Goal: Information Seeking & Learning: Find specific fact

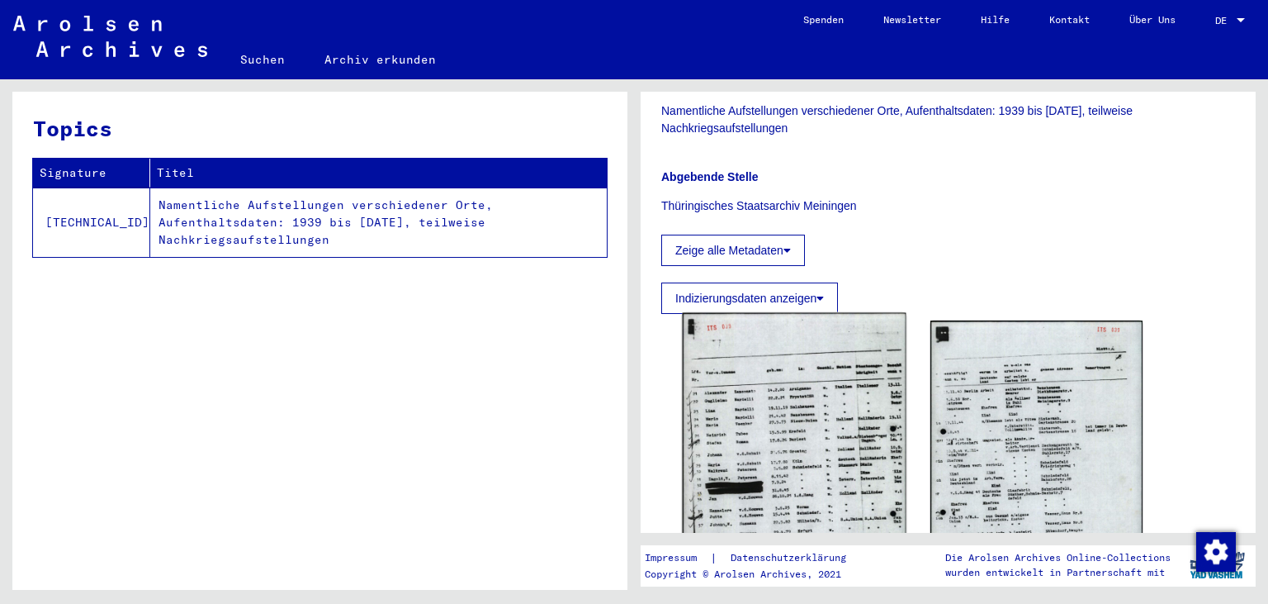
scroll to position [273, 0]
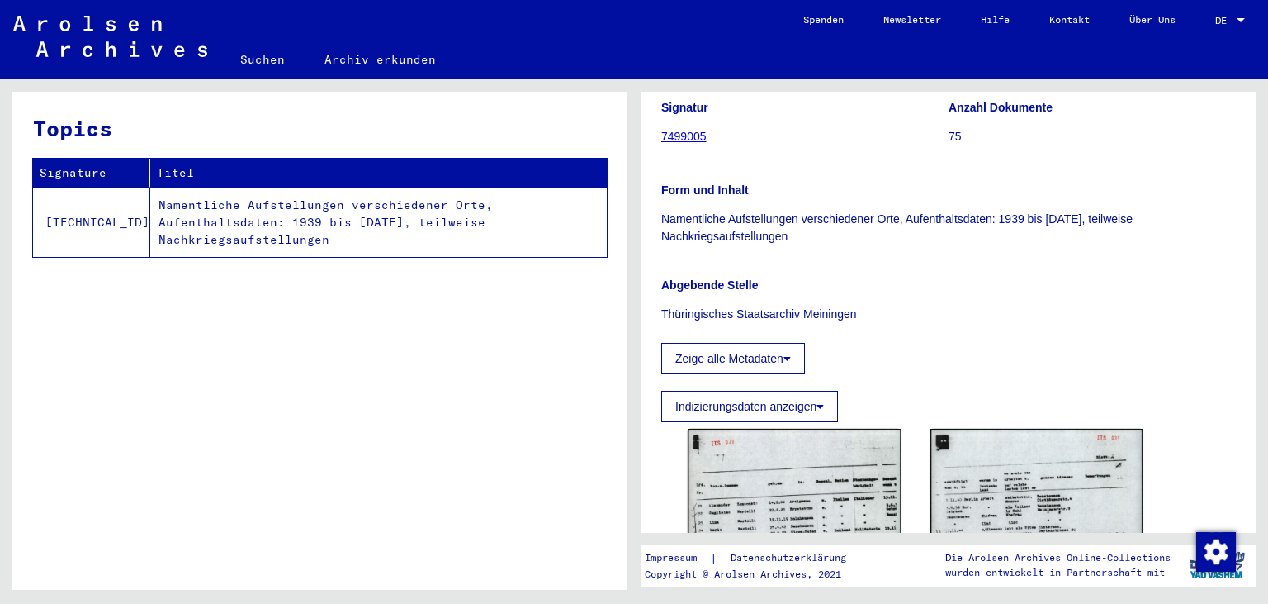
click at [256, 59] on link "Suchen" at bounding box center [262, 60] width 84 height 40
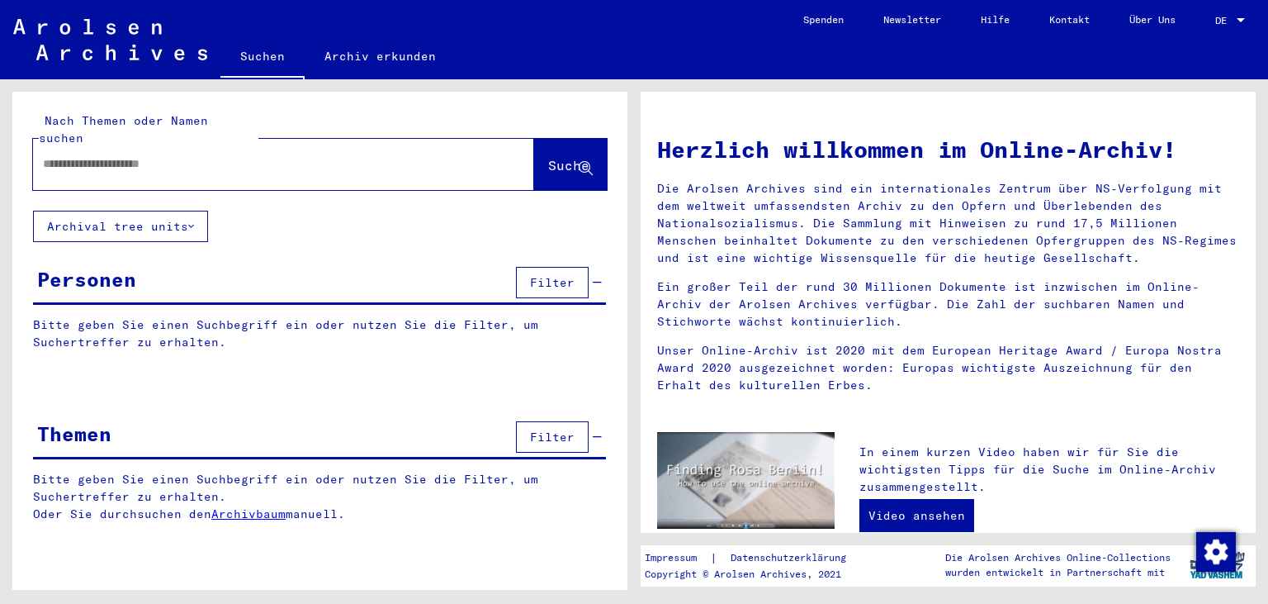
click at [184, 158] on div at bounding box center [259, 163] width 452 height 37
click at [241, 177] on div "Nach Themen oder Namen suchen Suche" at bounding box center [319, 151] width 615 height 119
click at [232, 155] on input "text" at bounding box center [264, 163] width 442 height 17
paste input "**********"
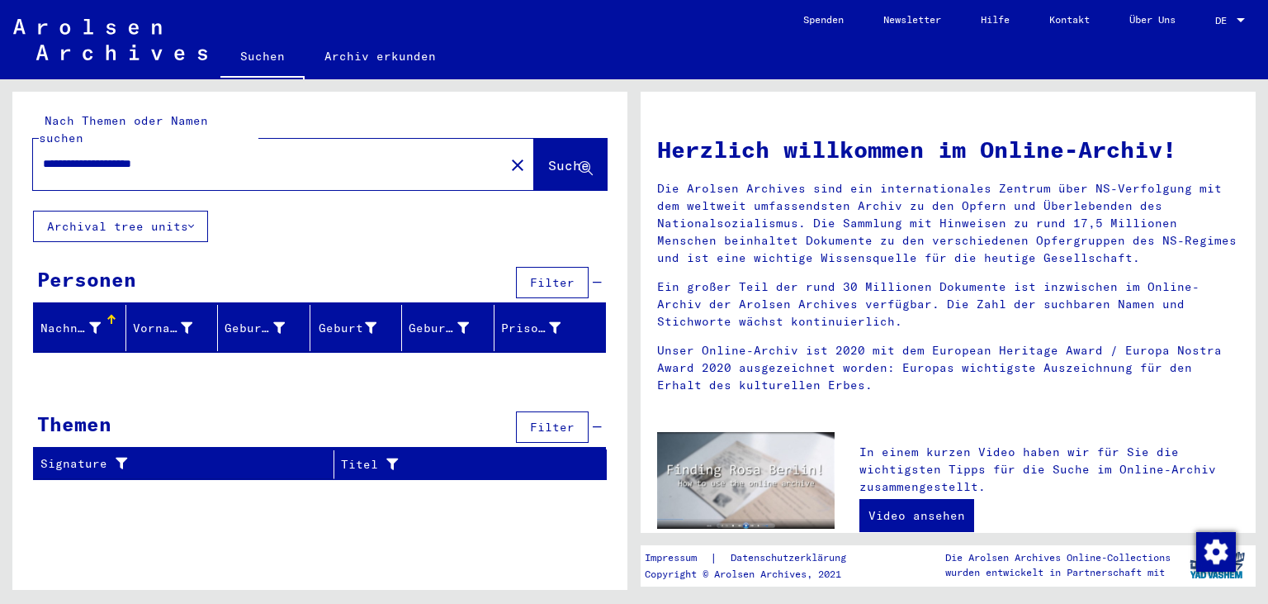
drag, startPoint x: 54, startPoint y: 147, endPoint x: 3, endPoint y: 146, distance: 51.2
click at [43, 155] on input "**********" at bounding box center [264, 163] width 442 height 17
type input "**********"
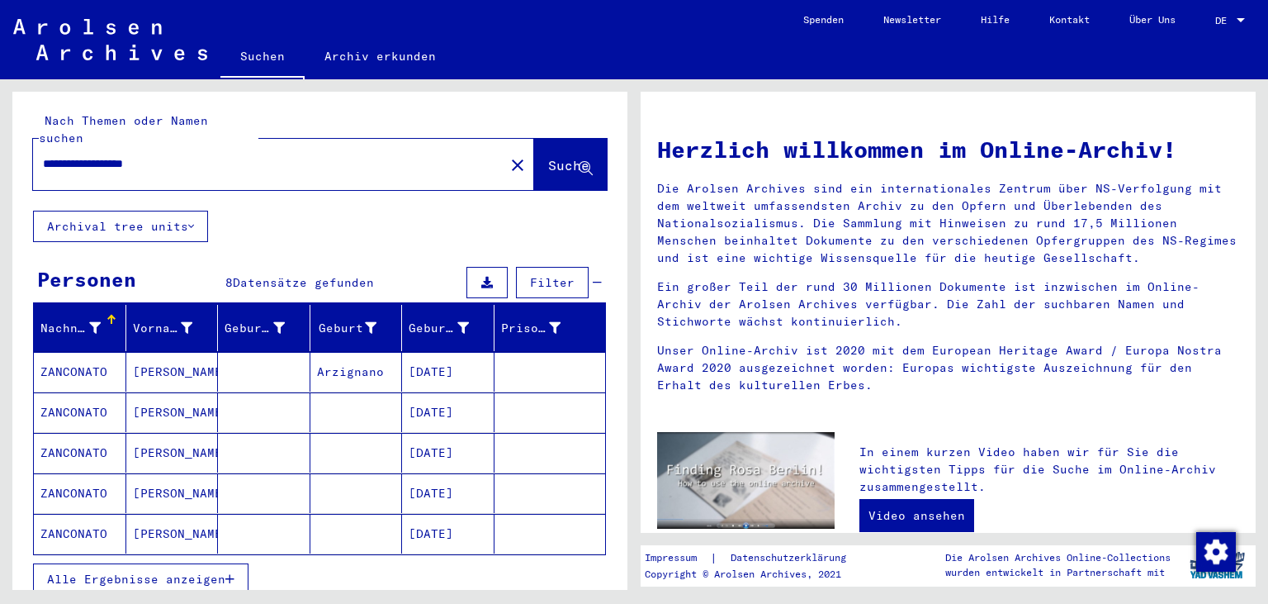
click at [128, 353] on mat-cell "[PERSON_NAME]" at bounding box center [172, 372] width 92 height 40
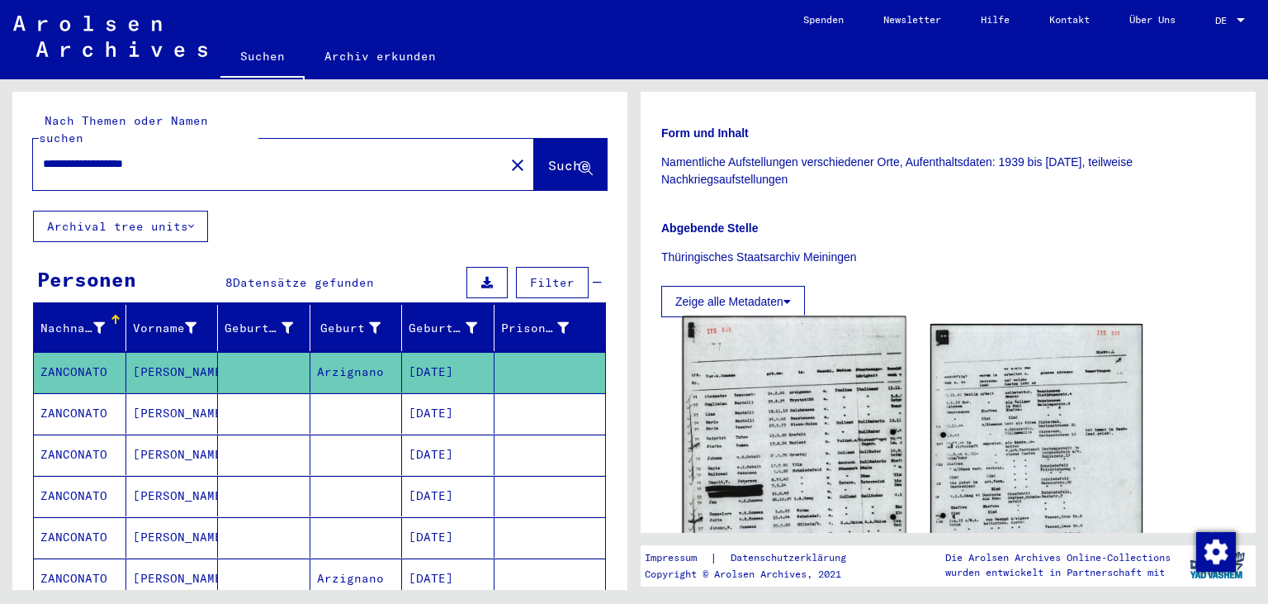
scroll to position [365, 0]
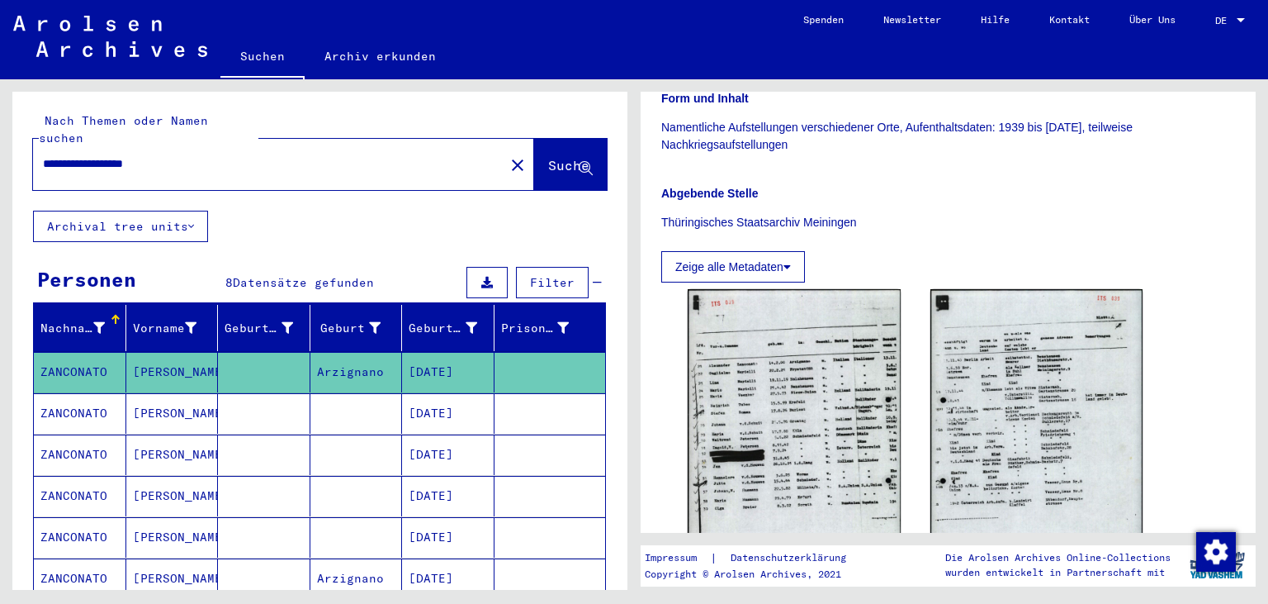
click at [442, 393] on mat-cell "[DATE]" at bounding box center [448, 413] width 92 height 40
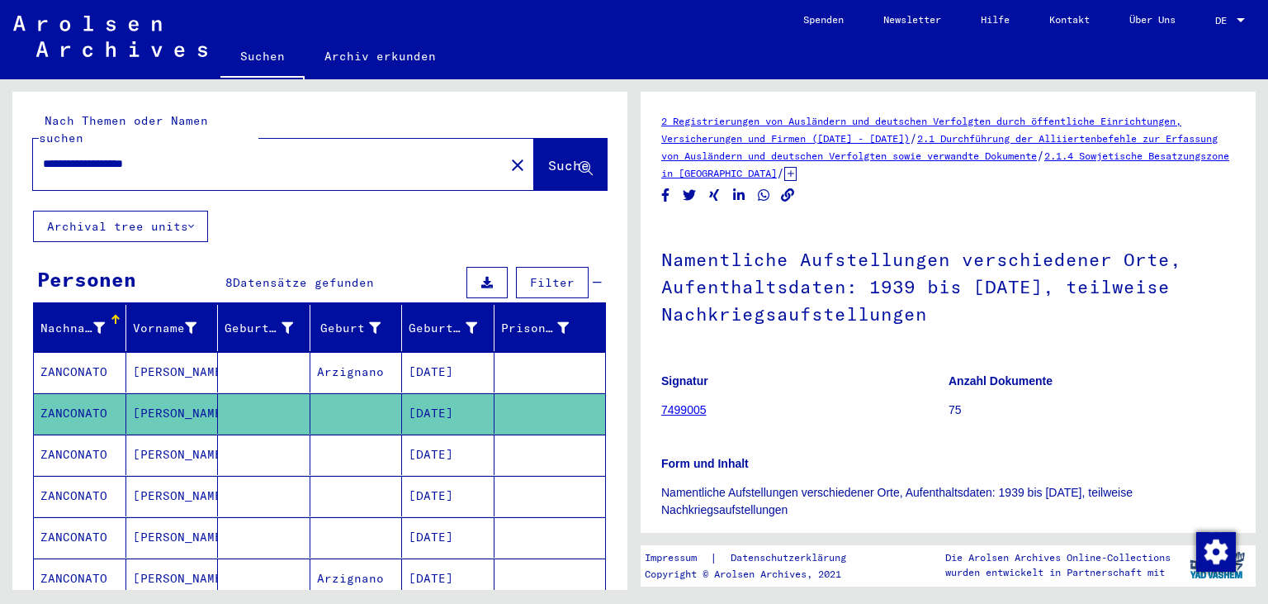
scroll to position [365, 0]
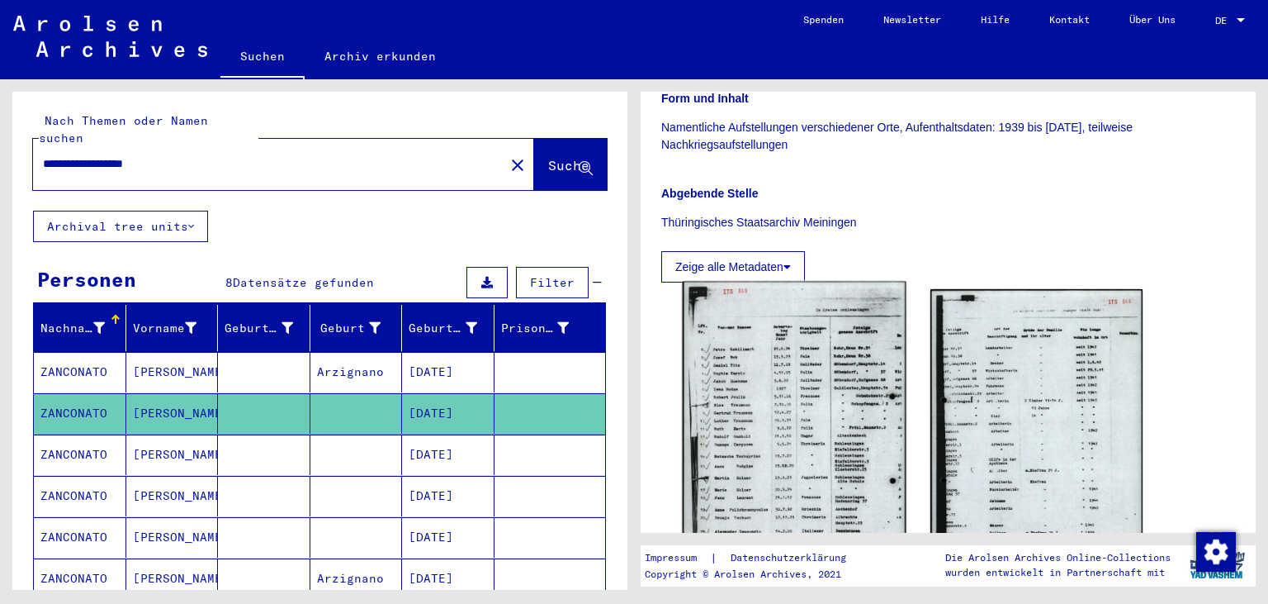
click at [777, 380] on img at bounding box center [794, 438] width 223 height 313
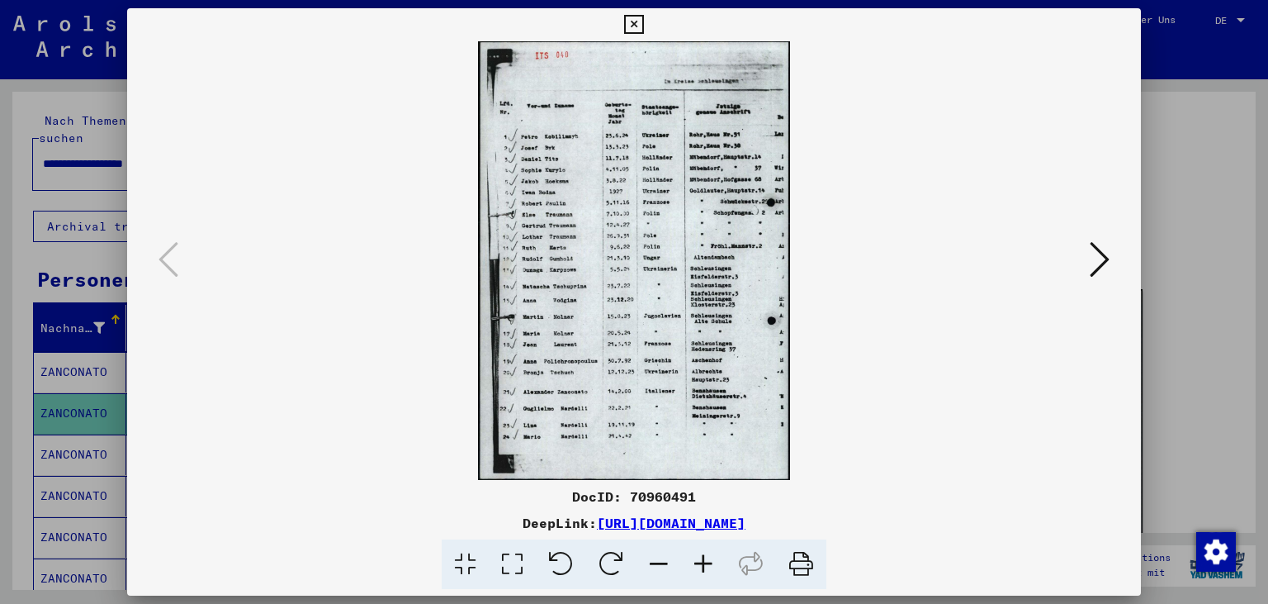
click at [1092, 272] on icon at bounding box center [1100, 259] width 20 height 40
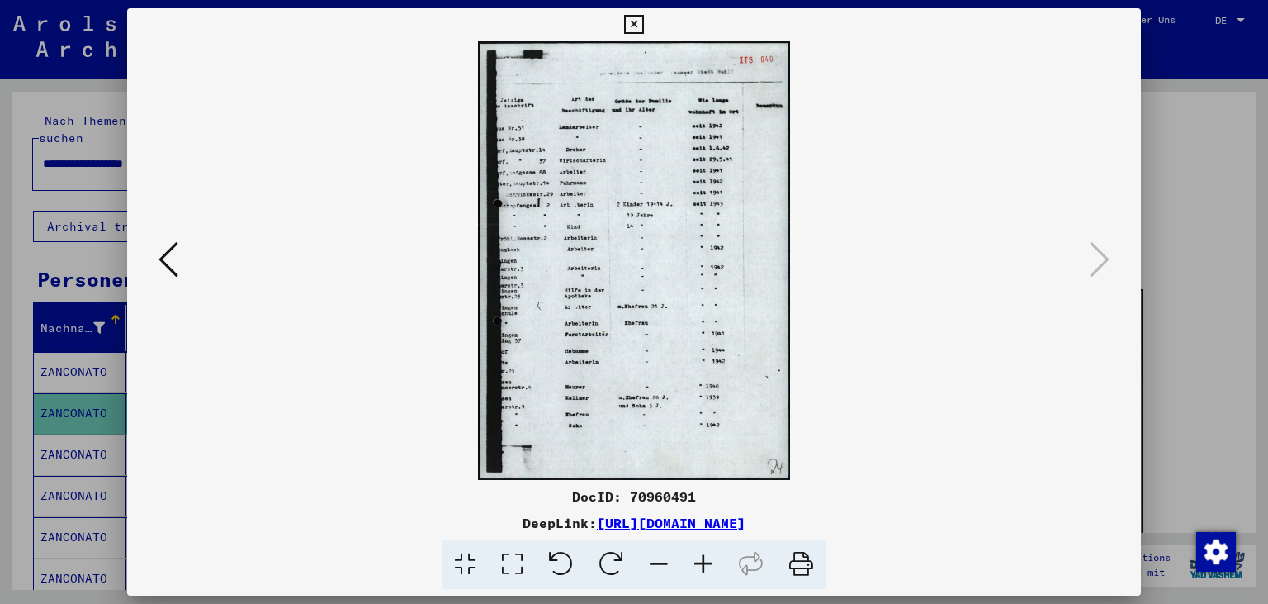
click at [1085, 255] on img at bounding box center [634, 260] width 902 height 438
click at [643, 32] on icon at bounding box center [633, 25] width 19 height 20
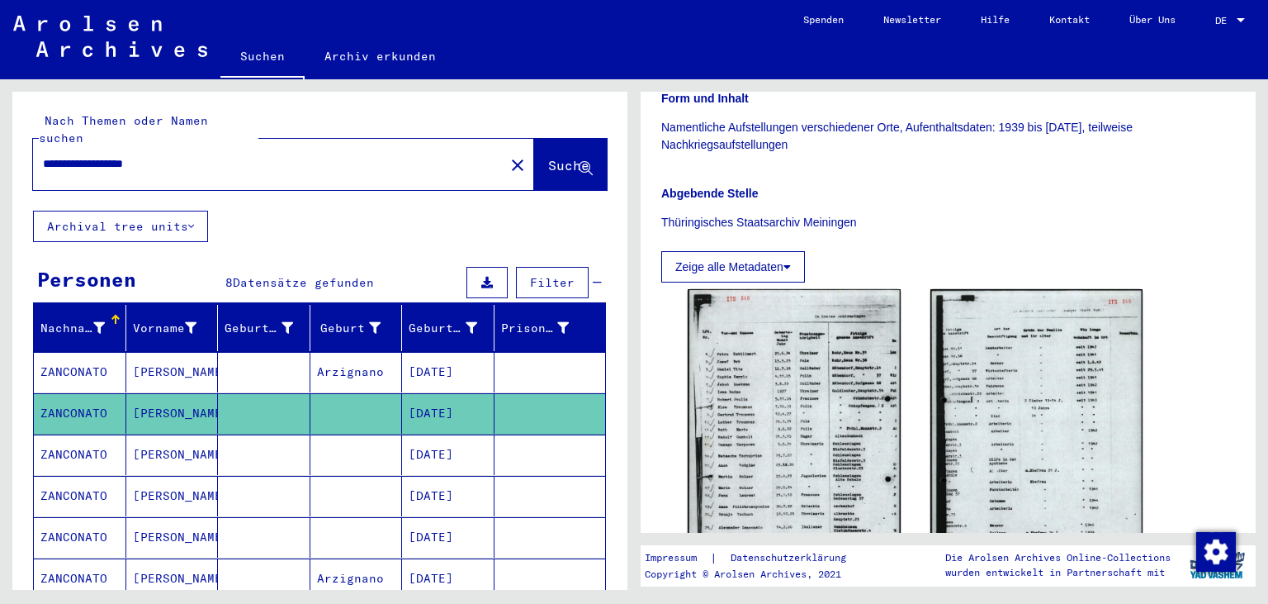
click at [414, 434] on mat-cell "[DATE]" at bounding box center [448, 454] width 92 height 40
